Goal: Communication & Community: Share content

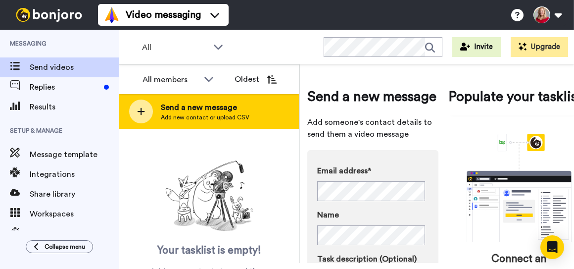
click at [177, 116] on span "Add new contact or upload CSV" at bounding box center [205, 117] width 89 height 8
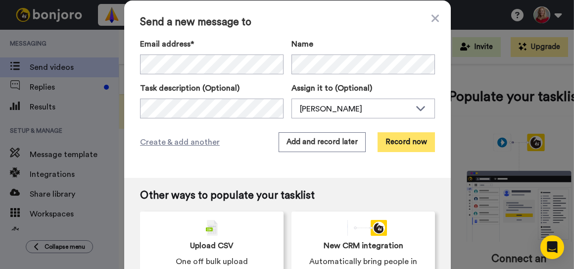
click at [418, 142] on button "Record now" at bounding box center [406, 142] width 57 height 20
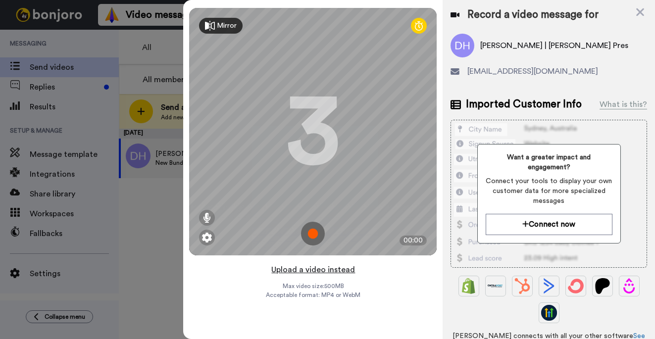
click at [302, 268] on button "Upload a video instead" at bounding box center [313, 269] width 90 height 13
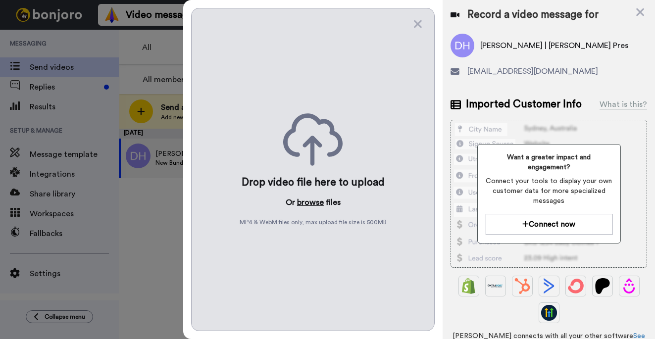
click at [312, 200] on button "browse" at bounding box center [310, 202] width 27 height 12
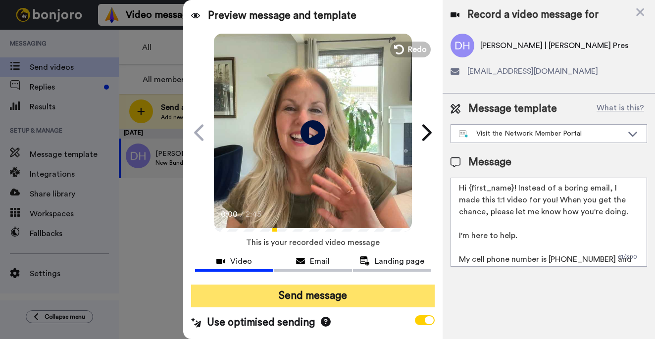
click at [316, 268] on button "Send message" at bounding box center [312, 296] width 243 height 23
